Goal: Task Accomplishment & Management: Manage account settings

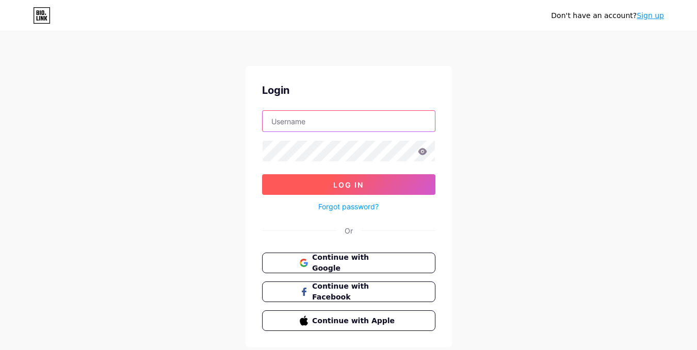
type input "[EMAIL_ADDRESS][DOMAIN_NAME]"
click at [294, 182] on button "Log In" at bounding box center [348, 184] width 173 height 21
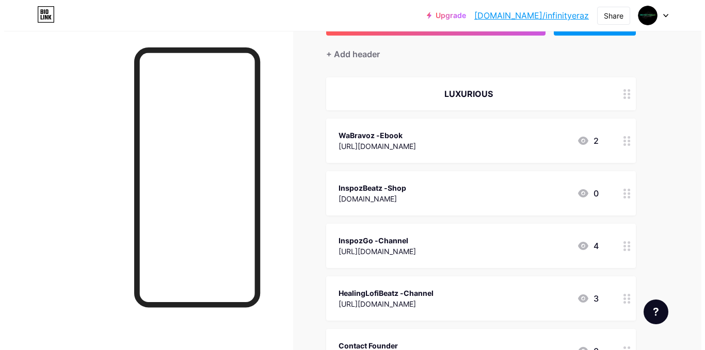
scroll to position [103, 0]
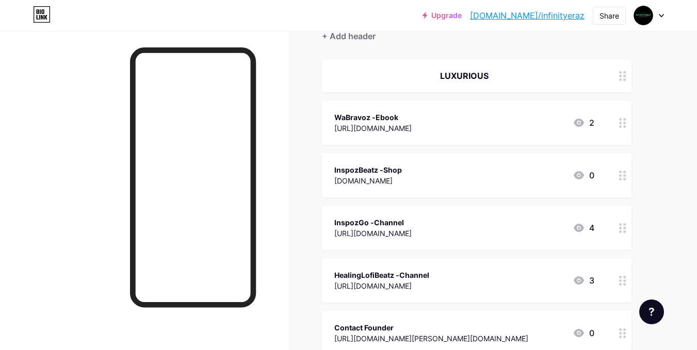
click at [394, 172] on div "InspozBeatz -Shop" at bounding box center [368, 170] width 68 height 11
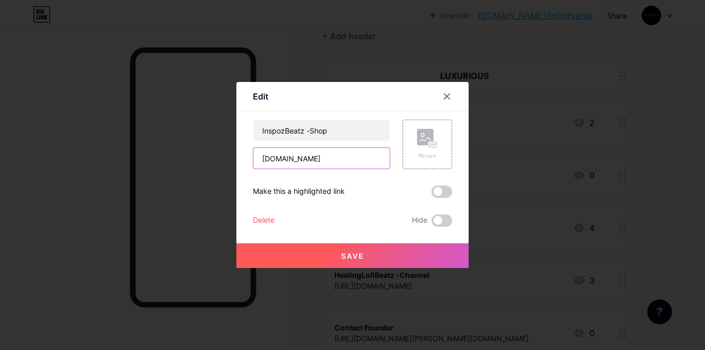
click at [320, 166] on input "[DOMAIN_NAME]" at bounding box center [321, 158] width 136 height 21
click at [447, 98] on icon at bounding box center [447, 96] width 8 height 8
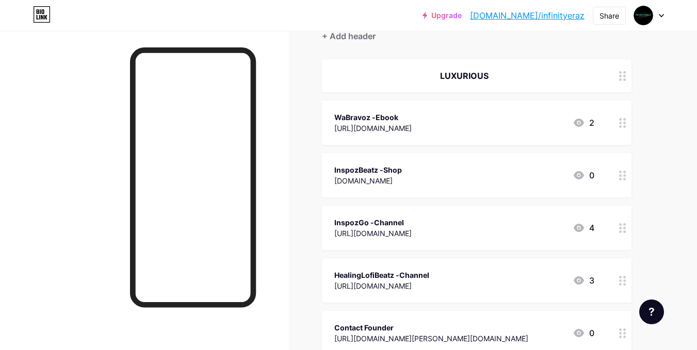
click at [542, 19] on link "[DOMAIN_NAME]/infinityeraz" at bounding box center [527, 15] width 115 height 12
click at [619, 174] on icon at bounding box center [622, 176] width 7 height 10
